Goal: Task Accomplishment & Management: Manage account settings

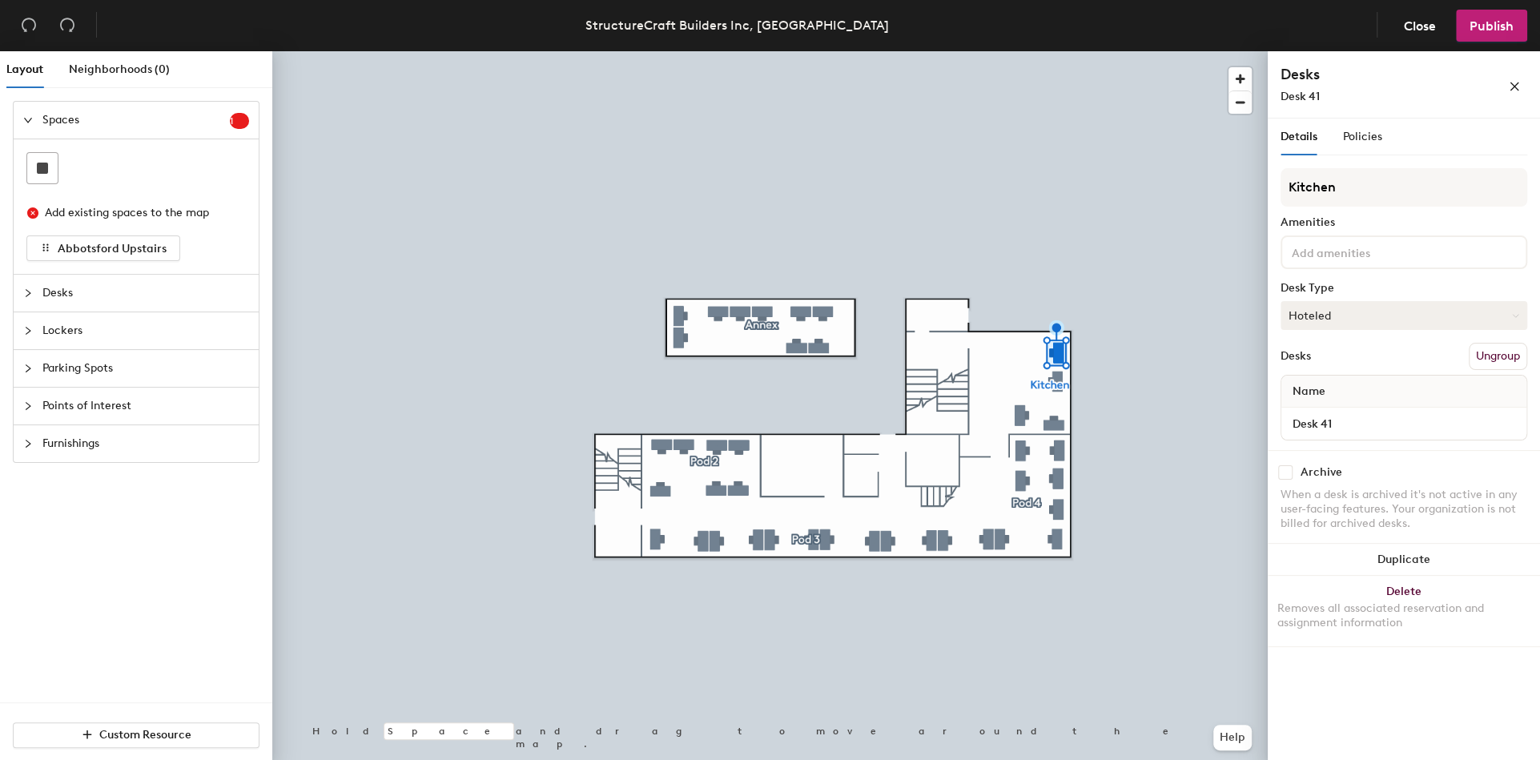
click at [1331, 309] on button "Hoteled" at bounding box center [1404, 315] width 247 height 29
click at [1334, 360] on div "Assigned" at bounding box center [1362, 365] width 160 height 24
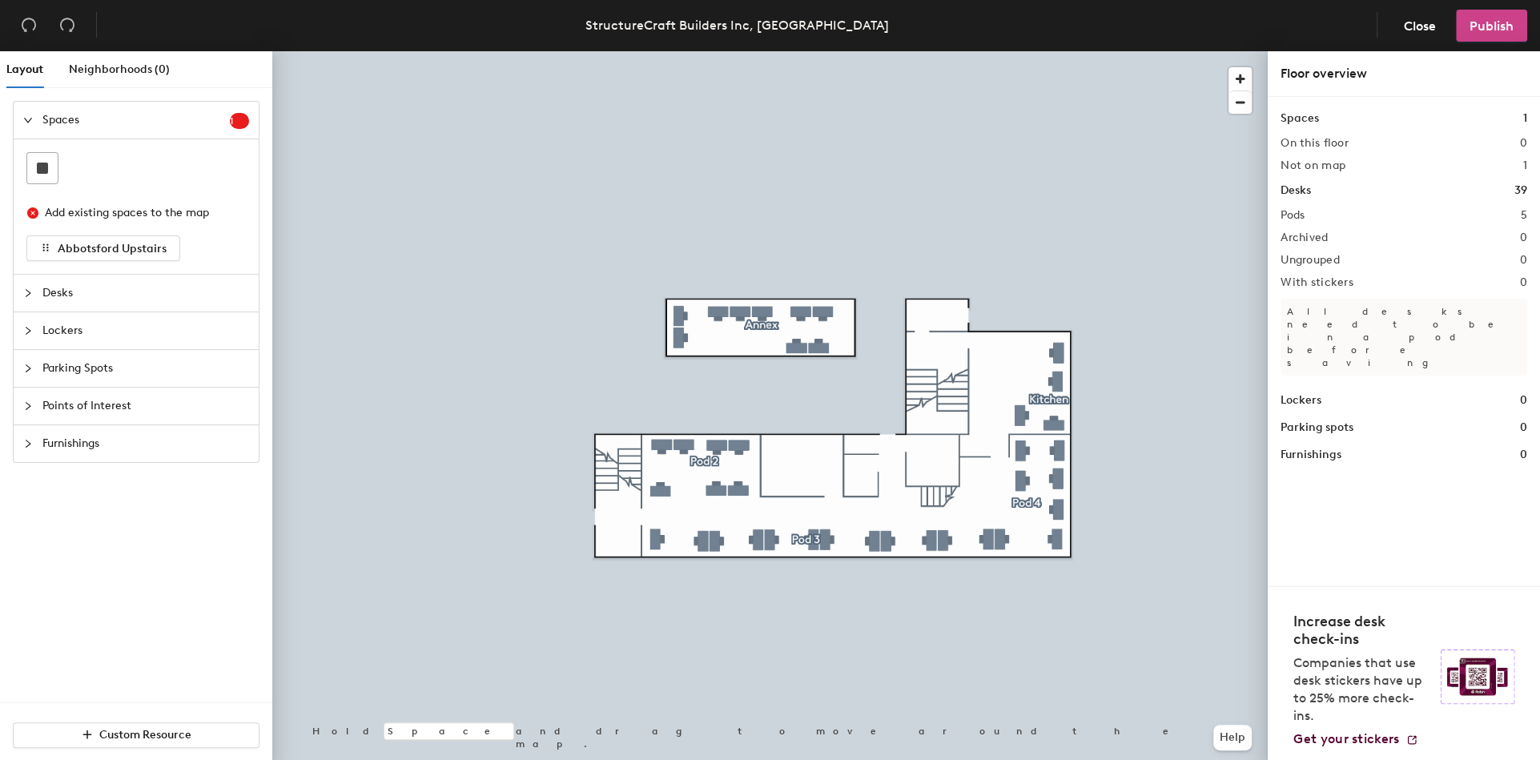
click at [1502, 28] on span "Publish" at bounding box center [1492, 25] width 44 height 15
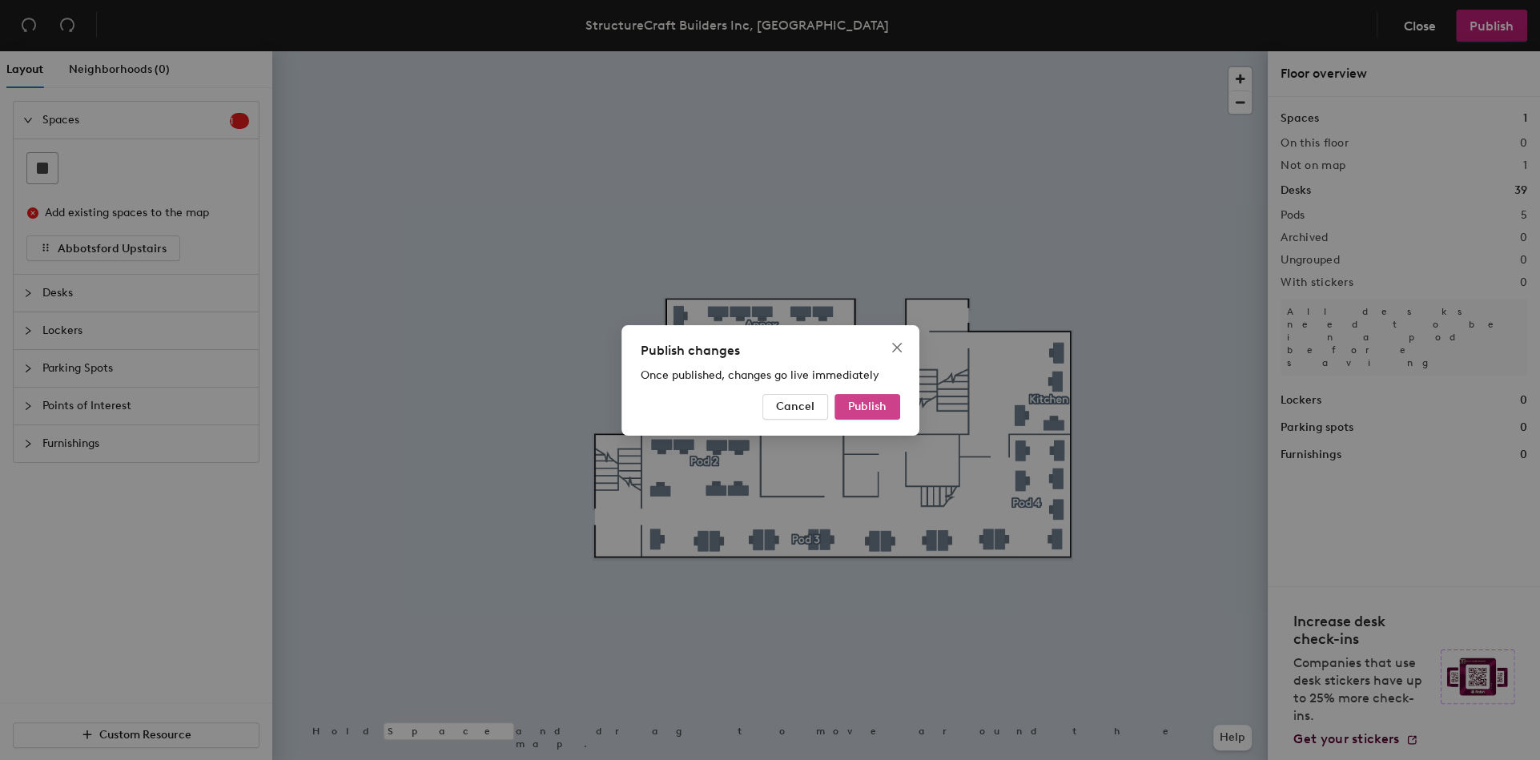
click at [875, 412] on span "Publish" at bounding box center [867, 407] width 38 height 14
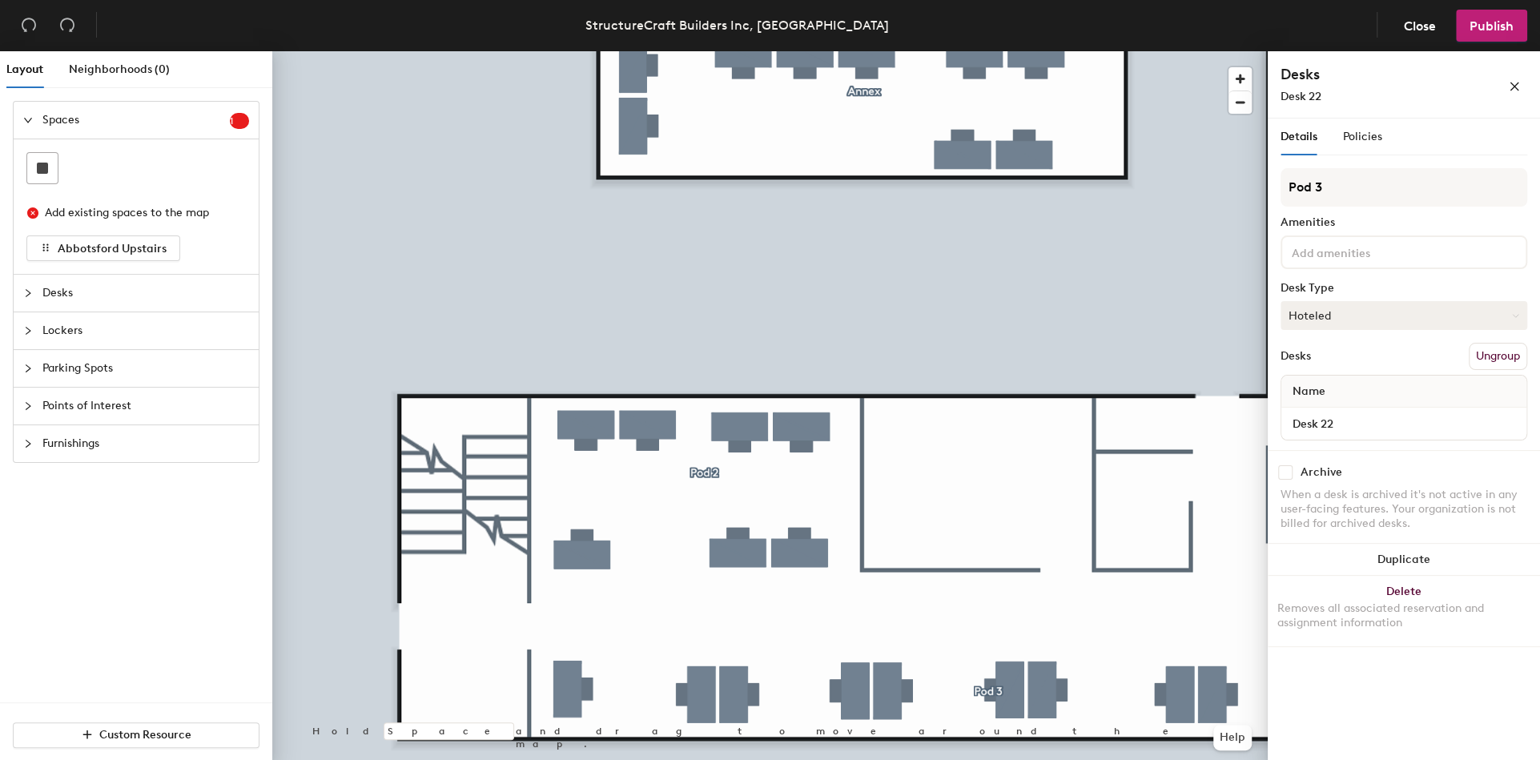
drag, startPoint x: 1351, startPoint y: 301, endPoint x: 1354, endPoint y: 312, distance: 11.7
click at [1352, 301] on button "Hoteled" at bounding box center [1404, 315] width 247 height 29
click at [1354, 364] on div "Assigned" at bounding box center [1362, 365] width 160 height 24
click at [1490, 29] on span "Publish" at bounding box center [1492, 25] width 44 height 15
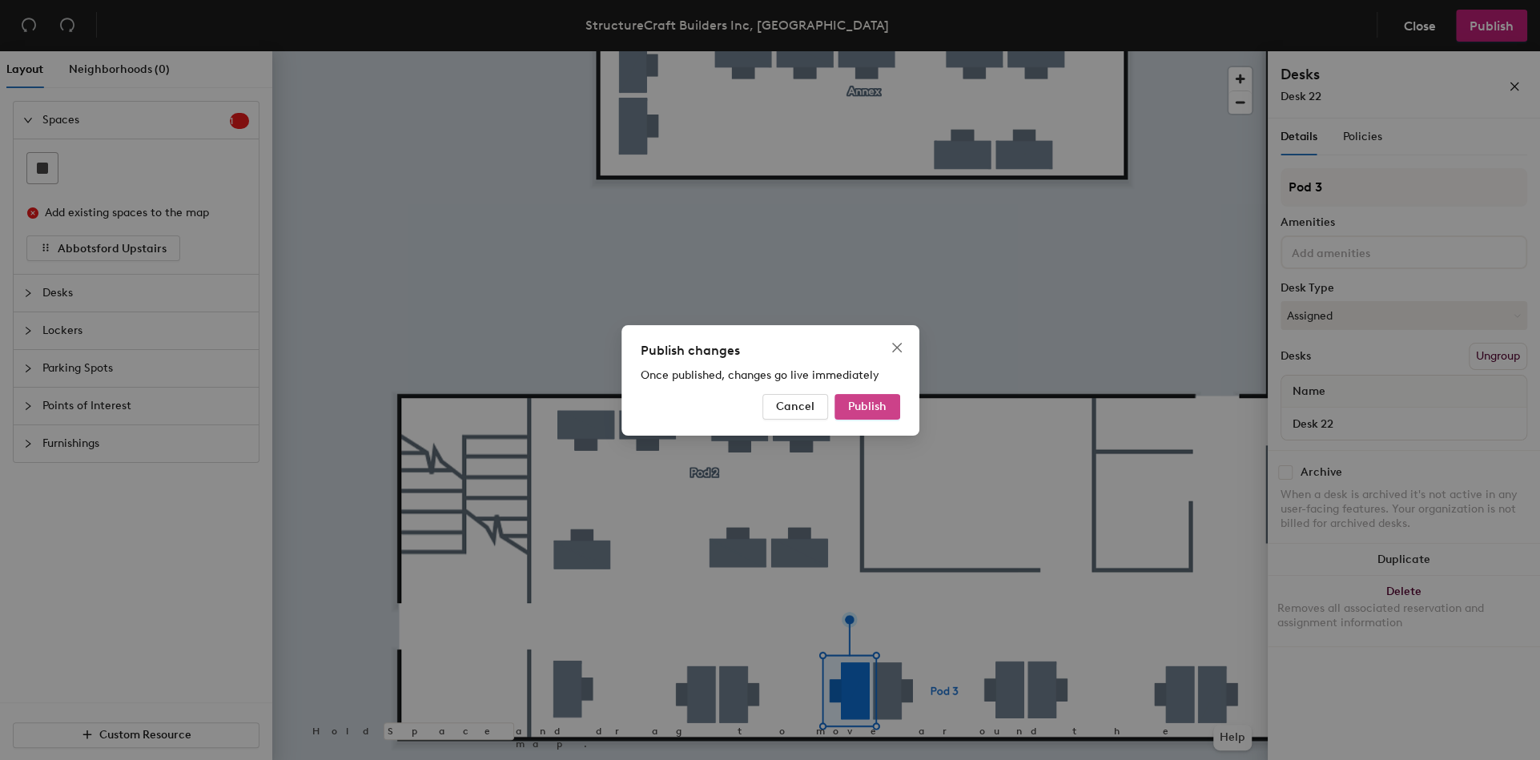
click at [898, 394] on button "Publish" at bounding box center [868, 407] width 66 height 26
click at [887, 409] on button "Publish" at bounding box center [857, 407] width 85 height 26
